Goal: Information Seeking & Learning: Understand process/instructions

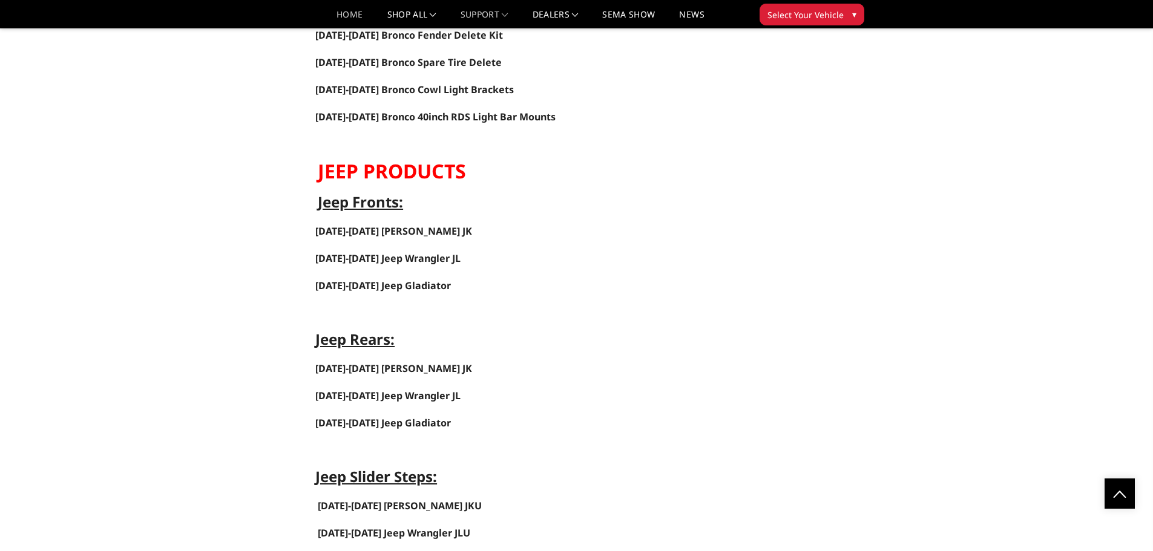
click at [345, 13] on link "Home" at bounding box center [349, 19] width 26 height 18
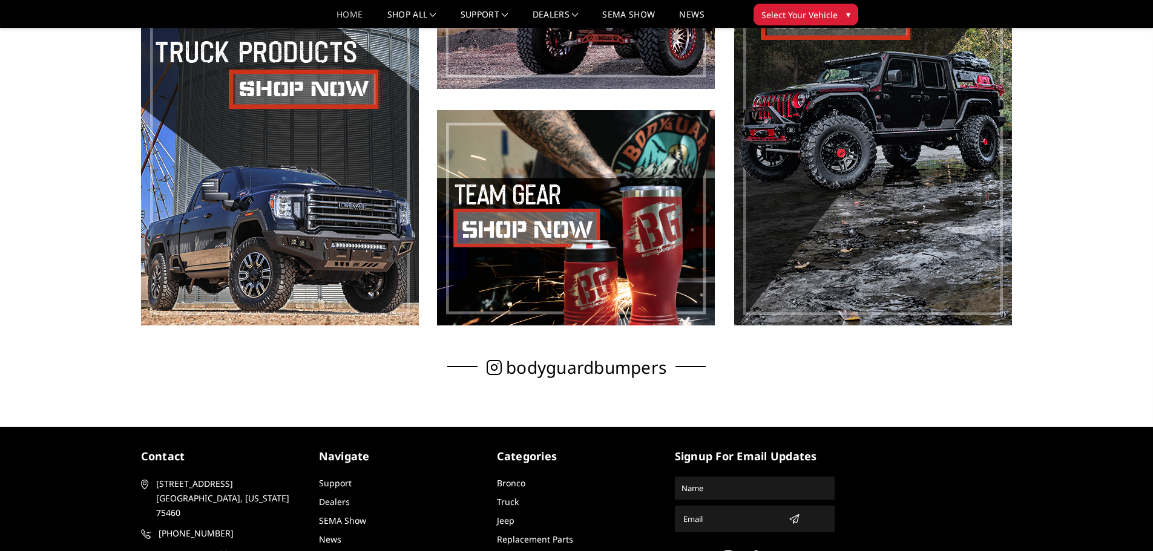
scroll to position [853, 0]
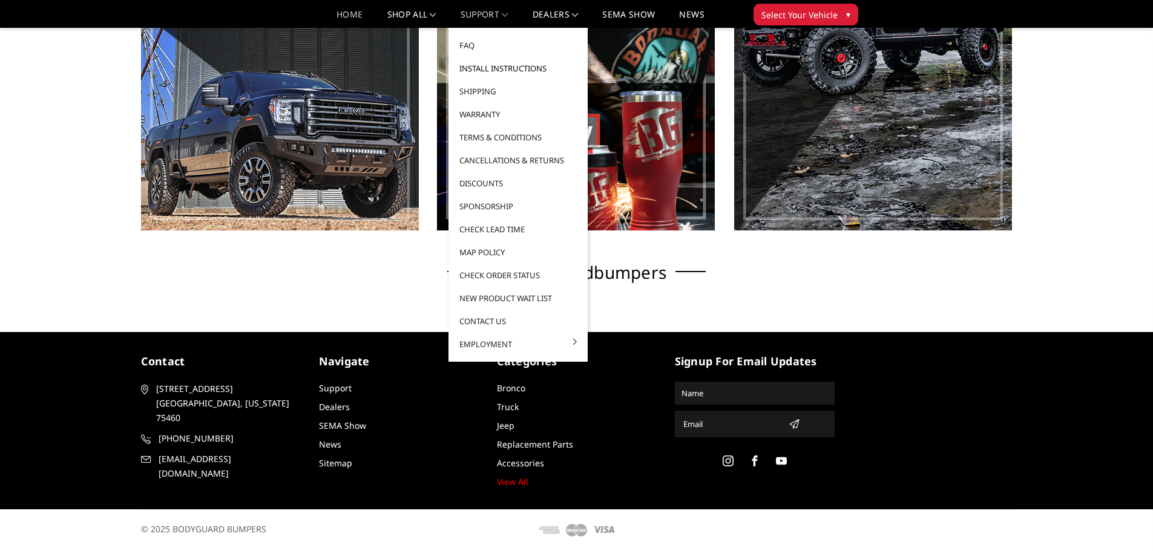
click at [505, 74] on link "Install Instructions" at bounding box center [518, 68] width 130 height 23
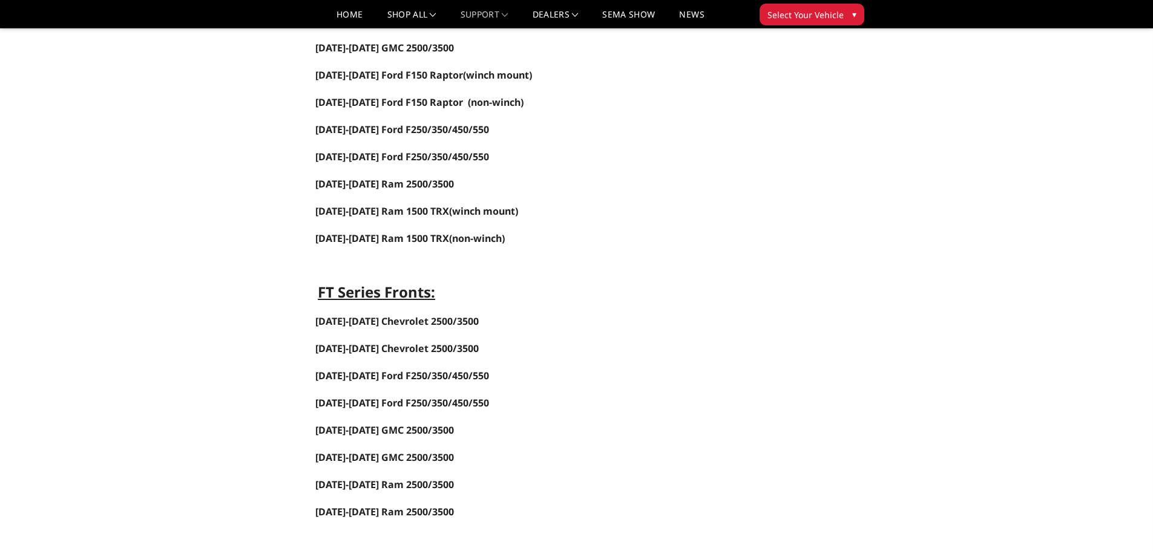
scroll to position [424, 0]
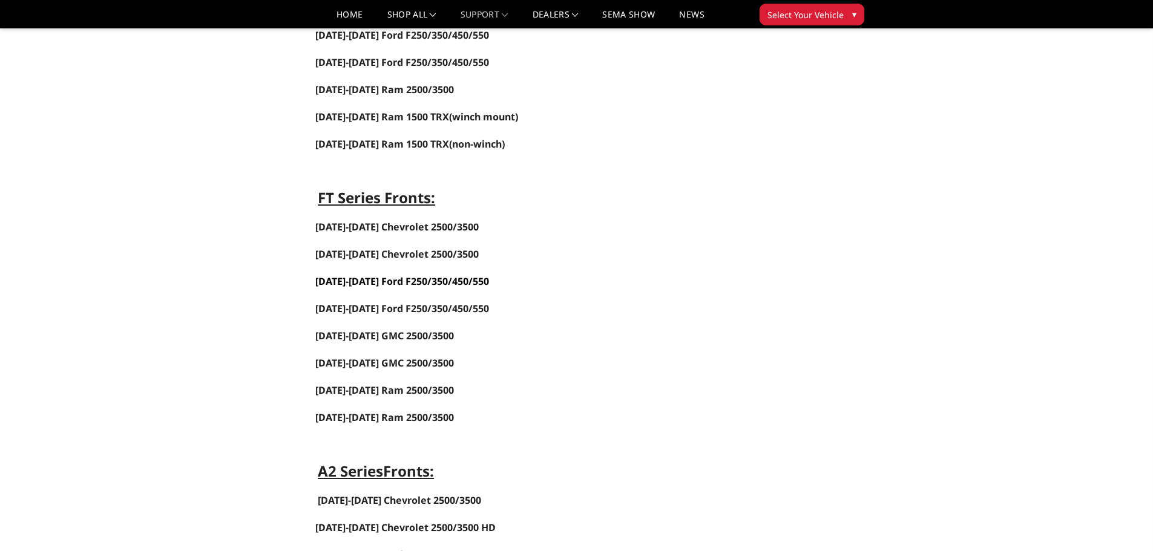
click at [375, 280] on span "[DATE]-[DATE] Ford F250/350/450/550" at bounding box center [402, 281] width 174 height 13
